Goal: Navigation & Orientation: Find specific page/section

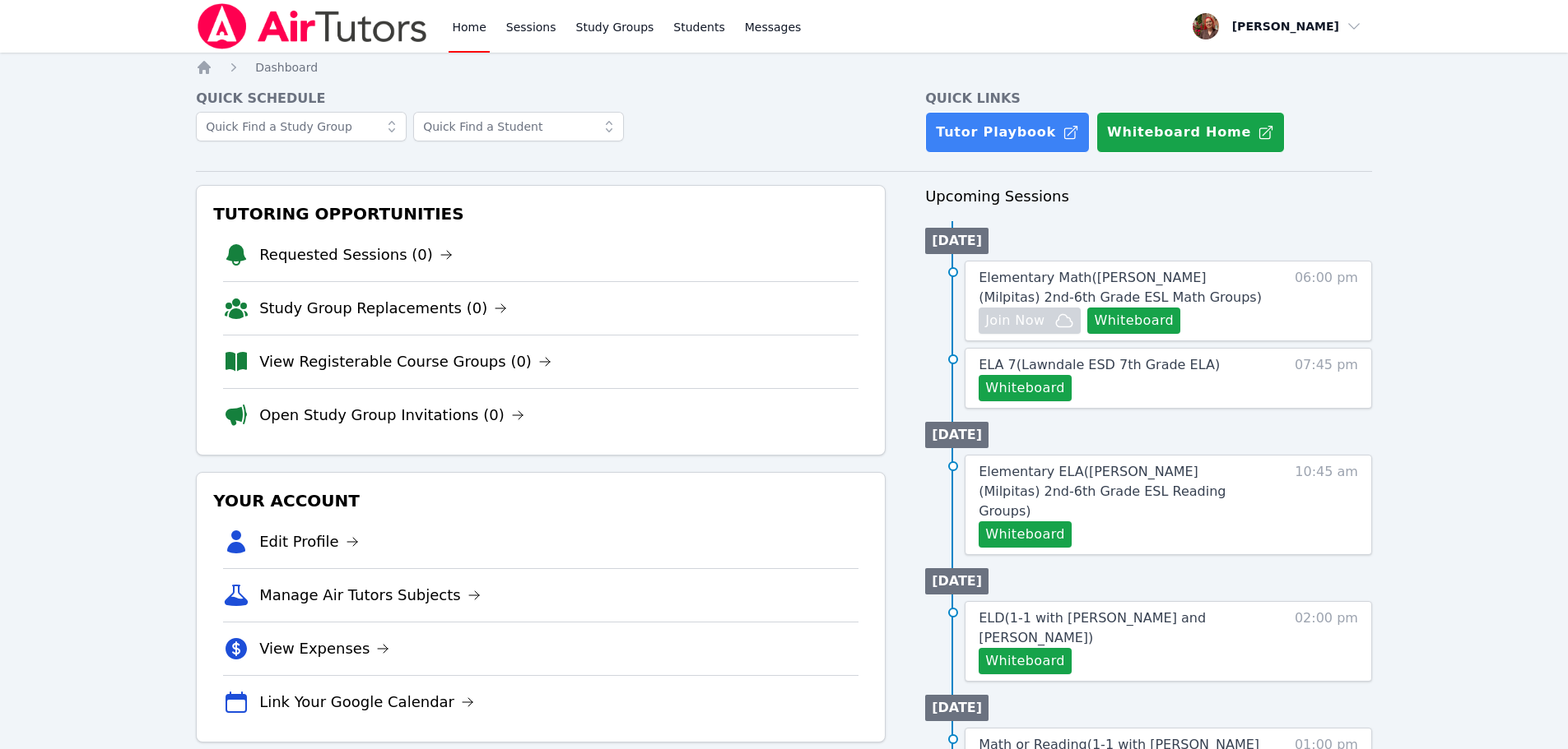
click at [306, 22] on img at bounding box center [311, 25] width 233 height 46
click at [237, 30] on img at bounding box center [311, 25] width 233 height 46
